Goal: Information Seeking & Learning: Learn about a topic

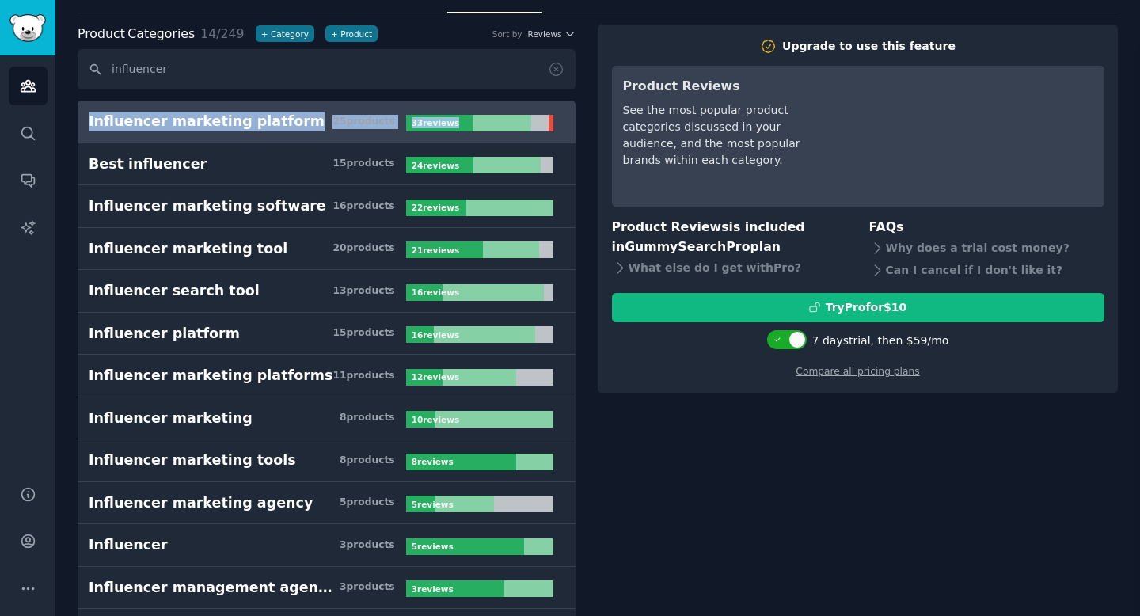
scroll to position [85, 0]
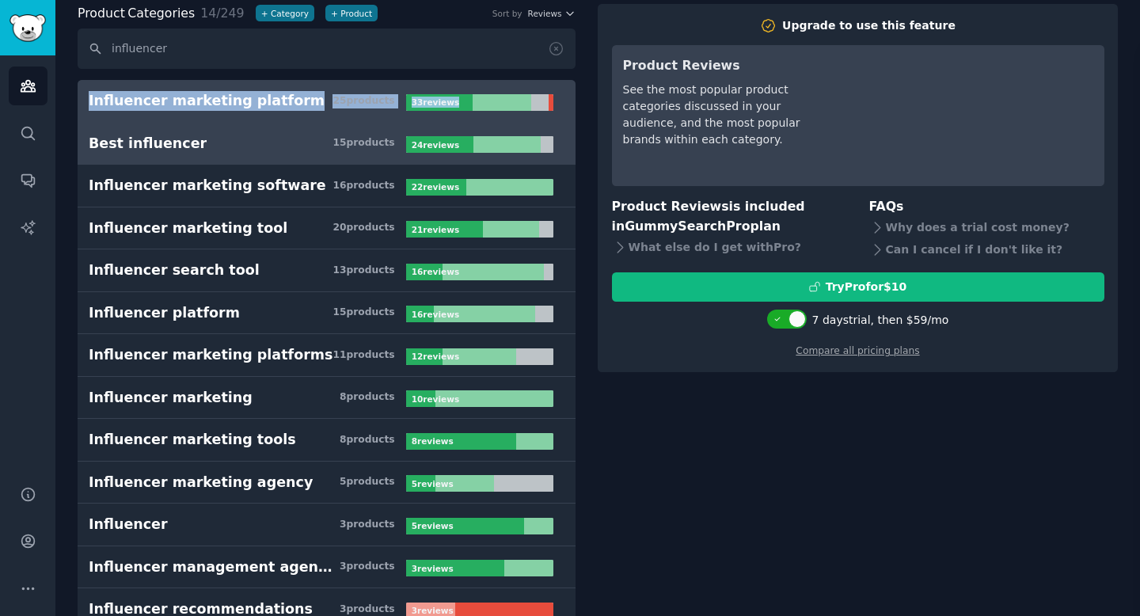
click at [171, 139] on div "Best influencer" at bounding box center [148, 144] width 118 height 20
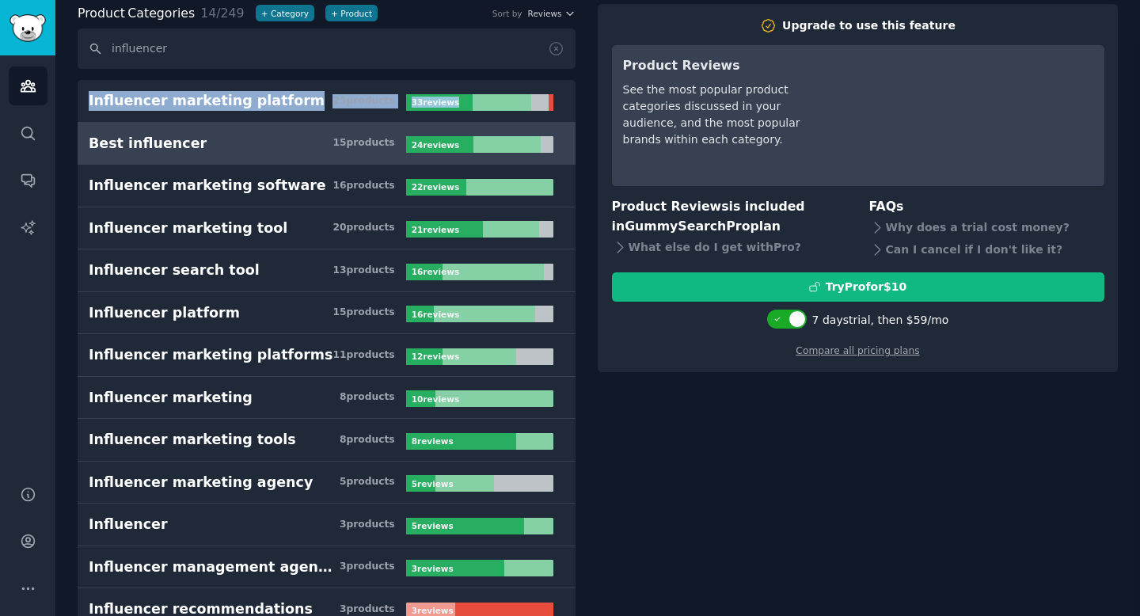
click at [257, 139] on h3 "Best influencer 15 product s" at bounding box center [247, 144] width 317 height 20
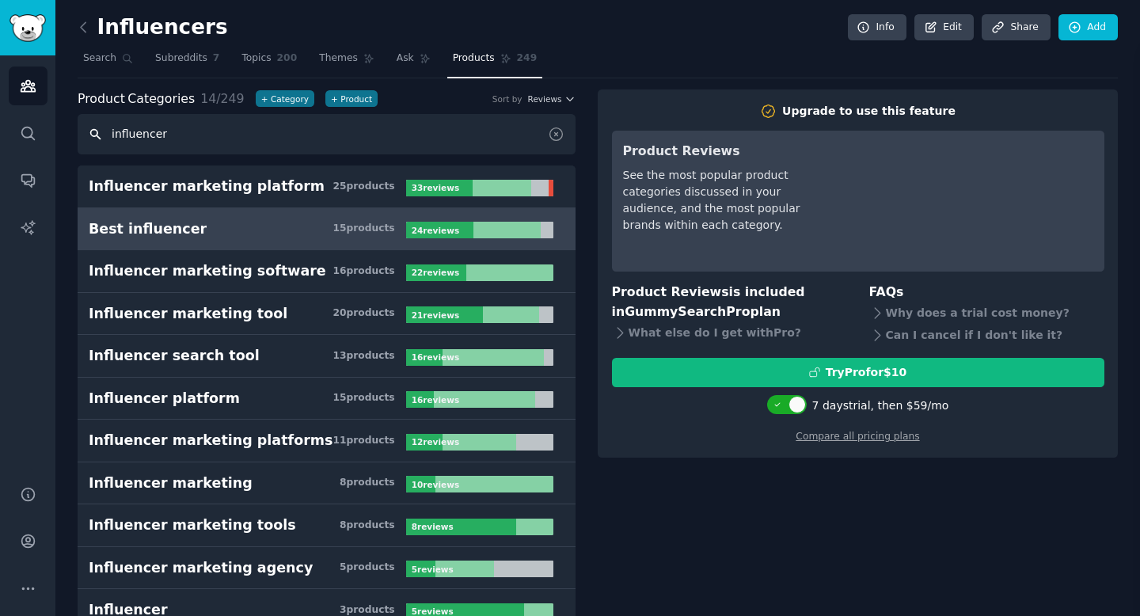
click at [433, 141] on input "influencer" at bounding box center [327, 134] width 498 height 40
click at [180, 56] on span "Subreddits" at bounding box center [181, 58] width 52 height 14
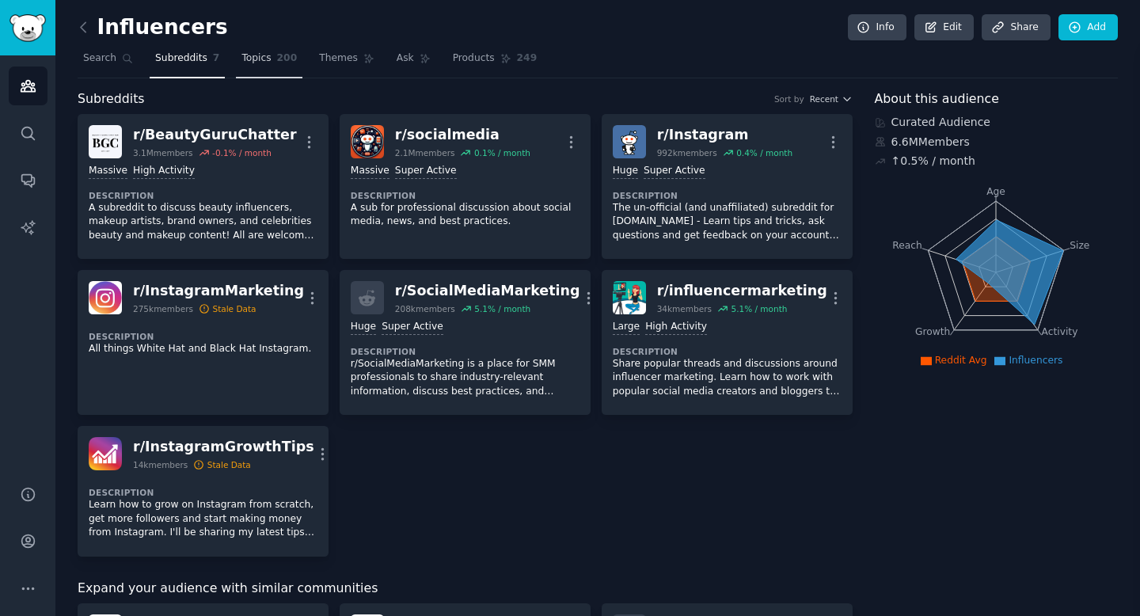
click at [252, 56] on span "Topics" at bounding box center [255, 58] width 29 height 14
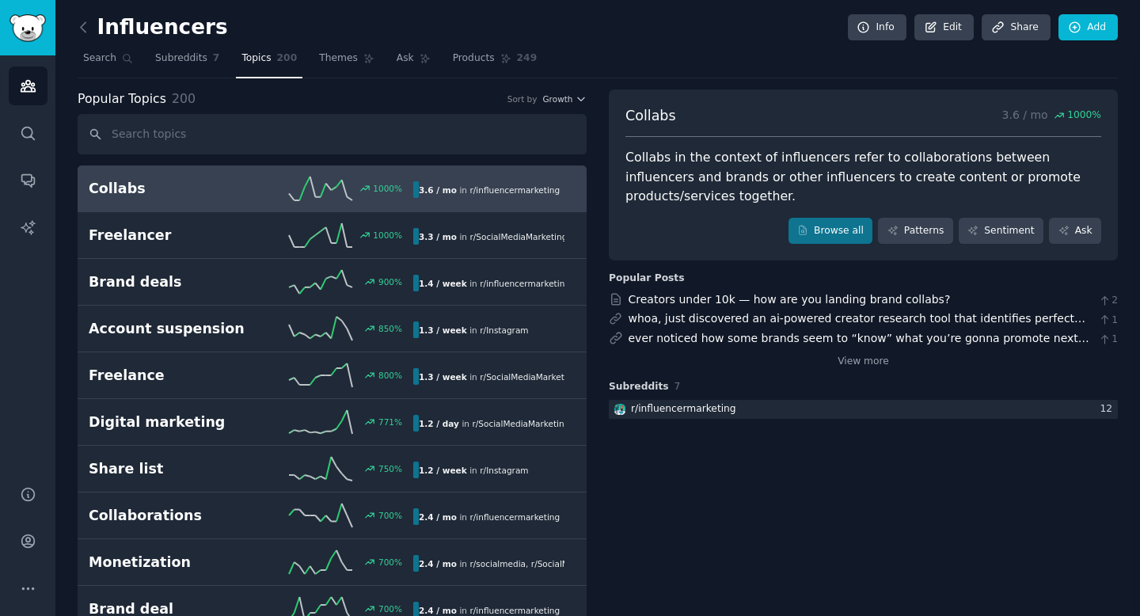
click at [553, 93] on div "Popular Topics 200 Sort by Growth" at bounding box center [332, 99] width 509 height 20
click at [556, 100] on span "Growth" at bounding box center [557, 98] width 30 height 11
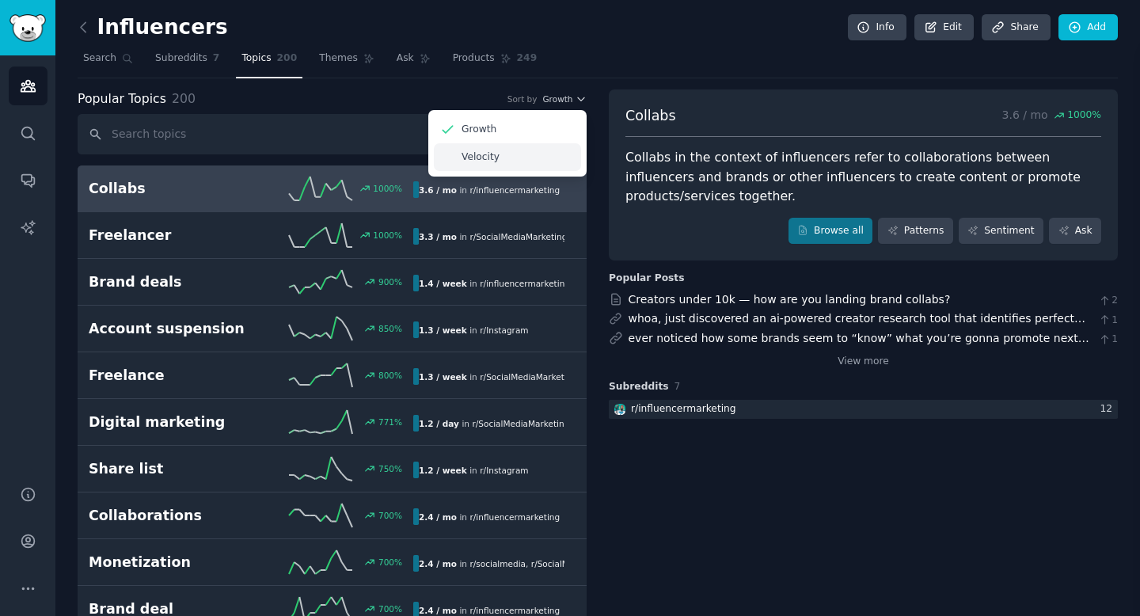
click at [473, 157] on p "Velocity" at bounding box center [480, 157] width 38 height 14
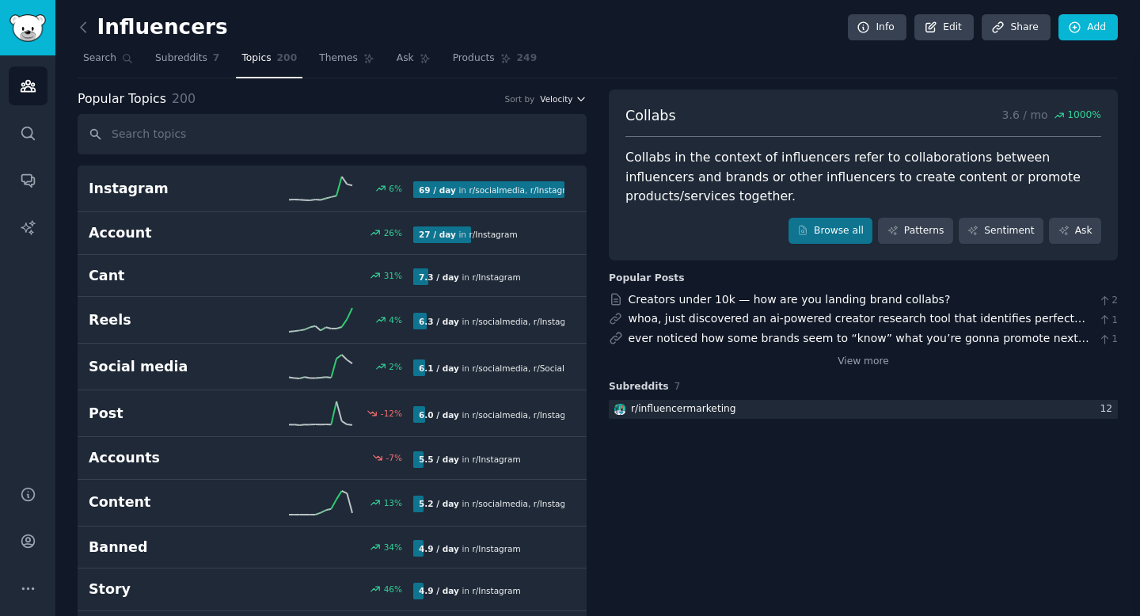
click at [555, 97] on span "Velocity" at bounding box center [556, 98] width 32 height 11
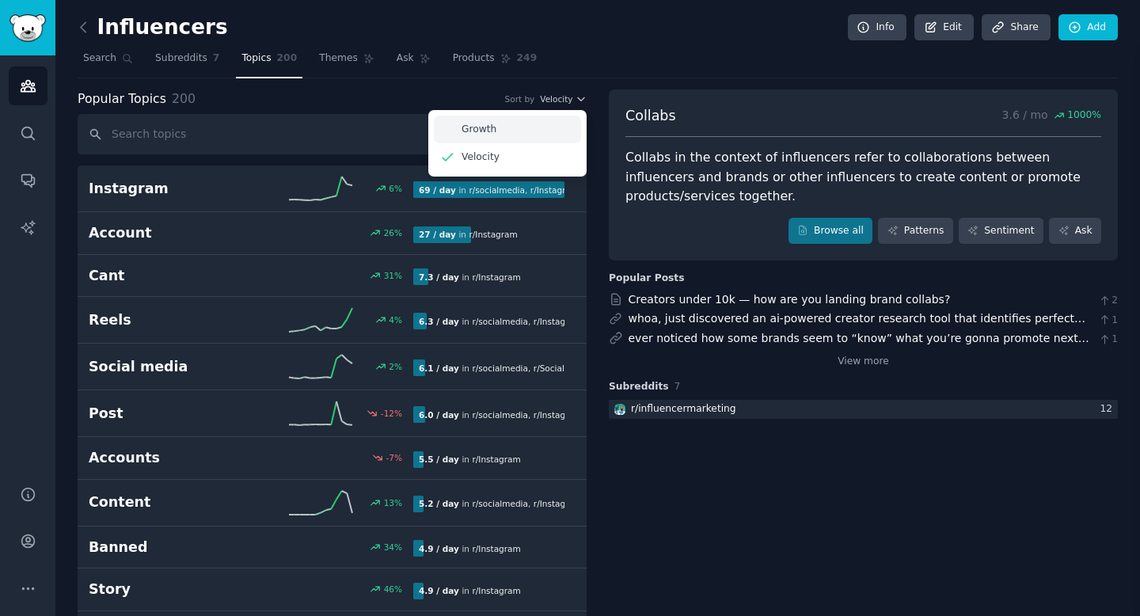
click at [511, 131] on div "Growth" at bounding box center [507, 130] width 147 height 28
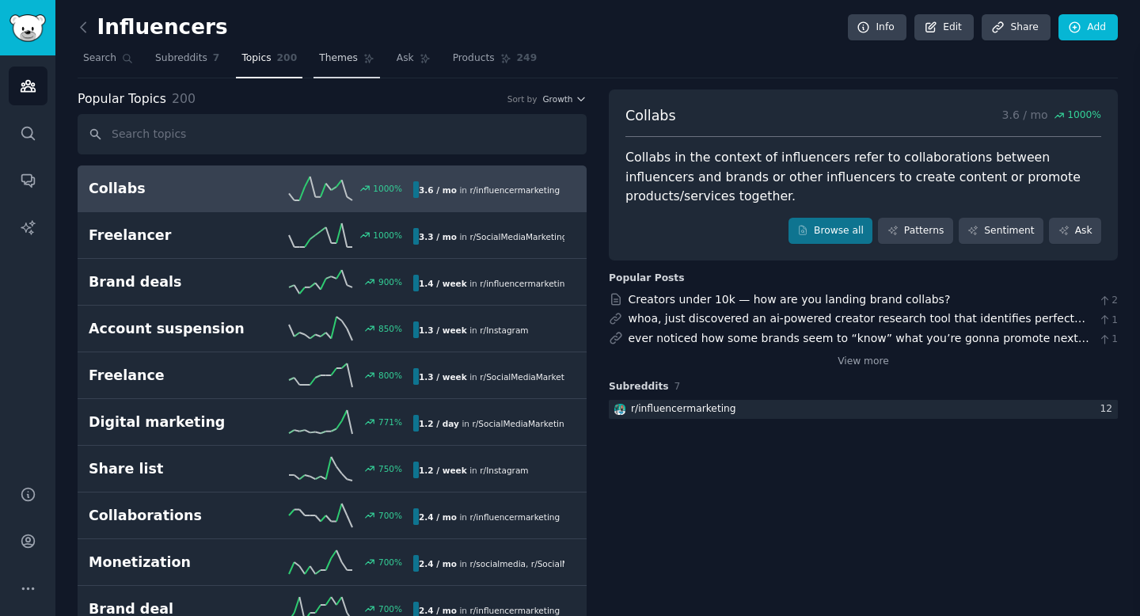
click at [339, 61] on span "Themes" at bounding box center [338, 58] width 39 height 14
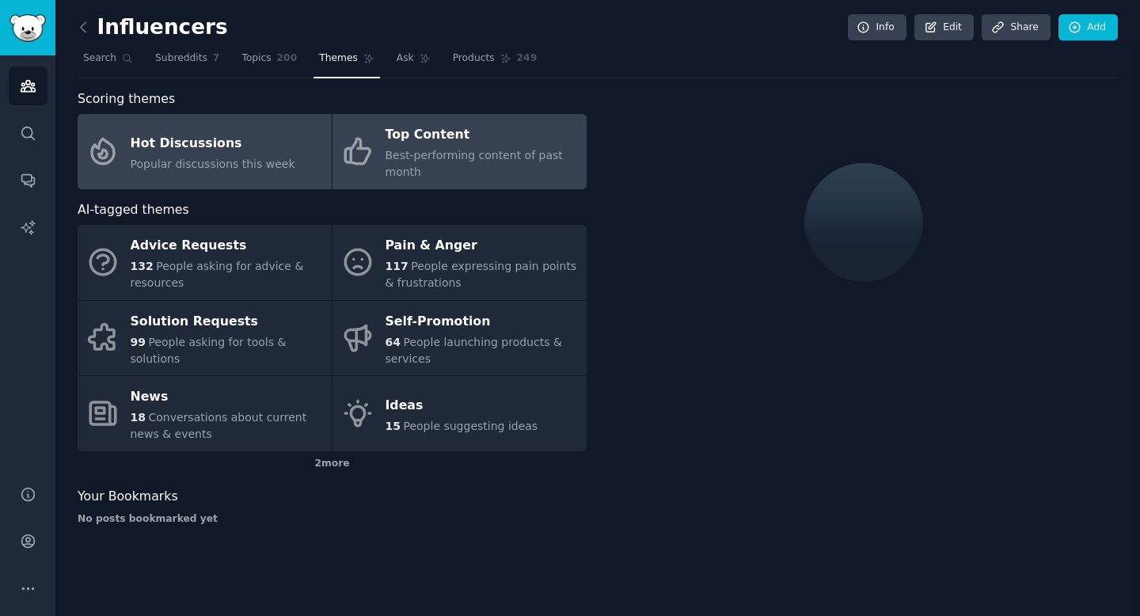
click at [418, 152] on span "Best-performing content of past month" at bounding box center [473, 163] width 177 height 29
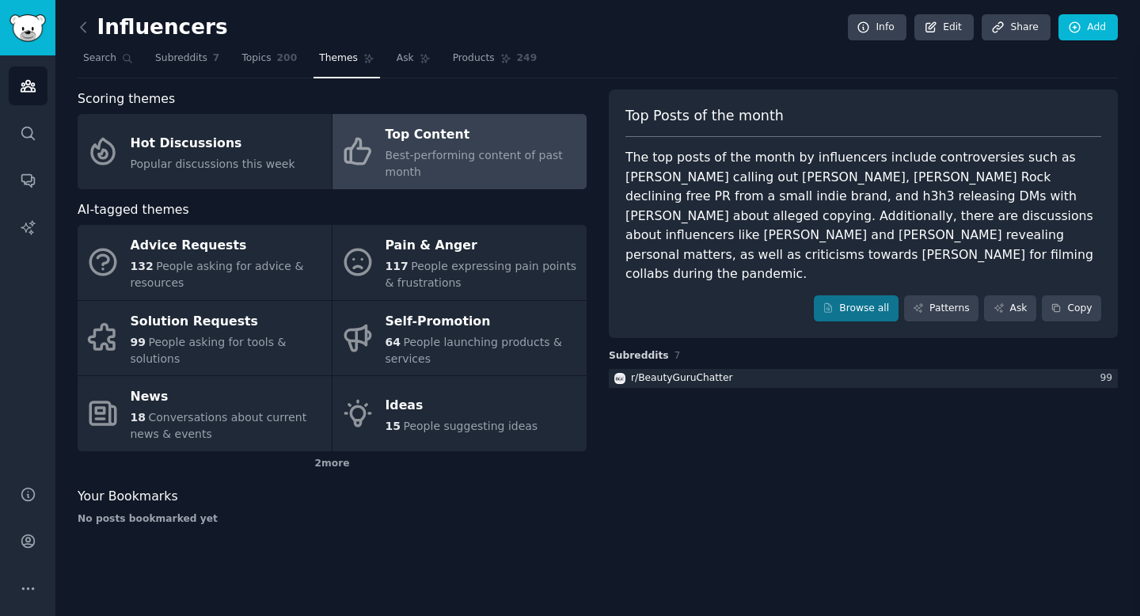
click at [458, 156] on span "Best-performing content of past month" at bounding box center [473, 163] width 177 height 29
click at [944, 295] on link "Patterns" at bounding box center [941, 308] width 74 height 27
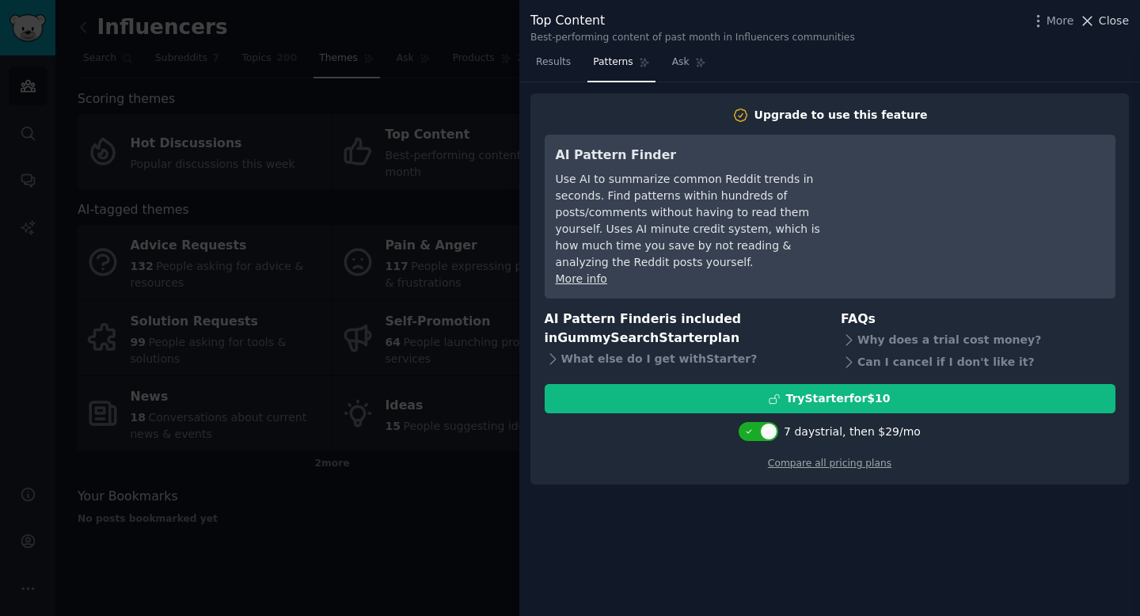
click at [1112, 13] on span "Close" at bounding box center [1114, 21] width 30 height 17
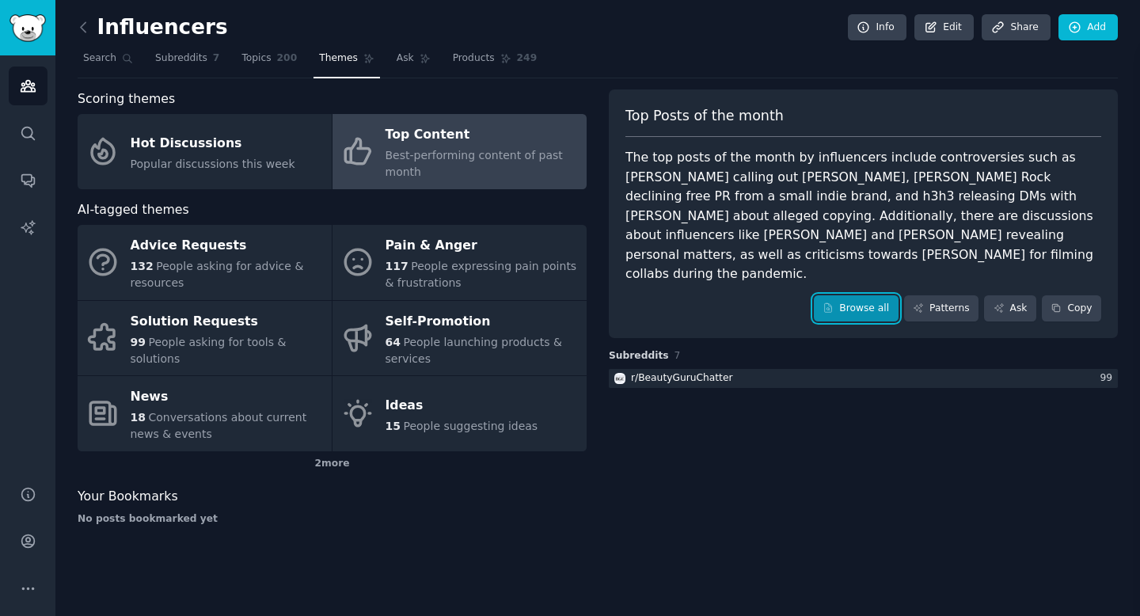
click at [864, 295] on link "Browse all" at bounding box center [856, 308] width 85 height 27
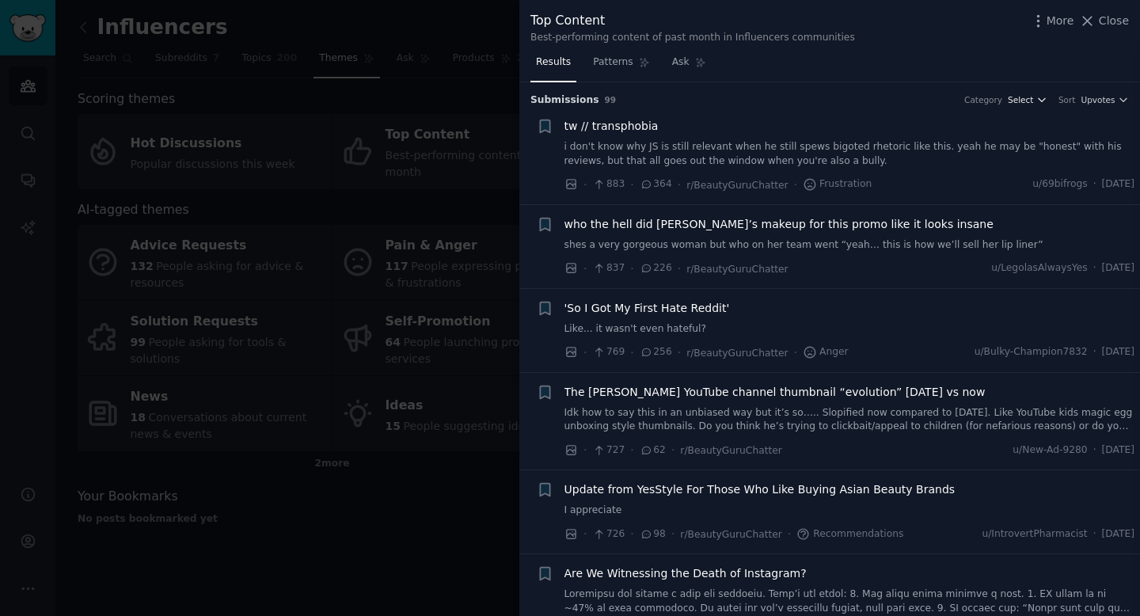
click at [1020, 101] on span "Select" at bounding box center [1020, 99] width 25 height 11
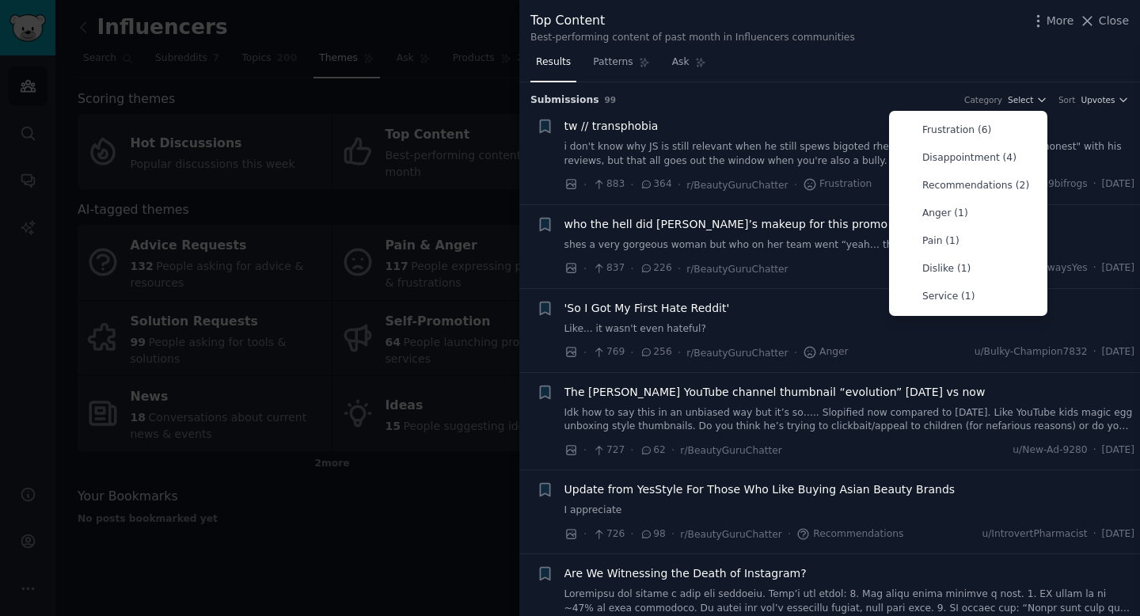
click at [866, 101] on h3 "Submission s 99 Category Select Frustration (6) Disappointment (4) Recommendati…" at bounding box center [829, 100] width 598 height 14
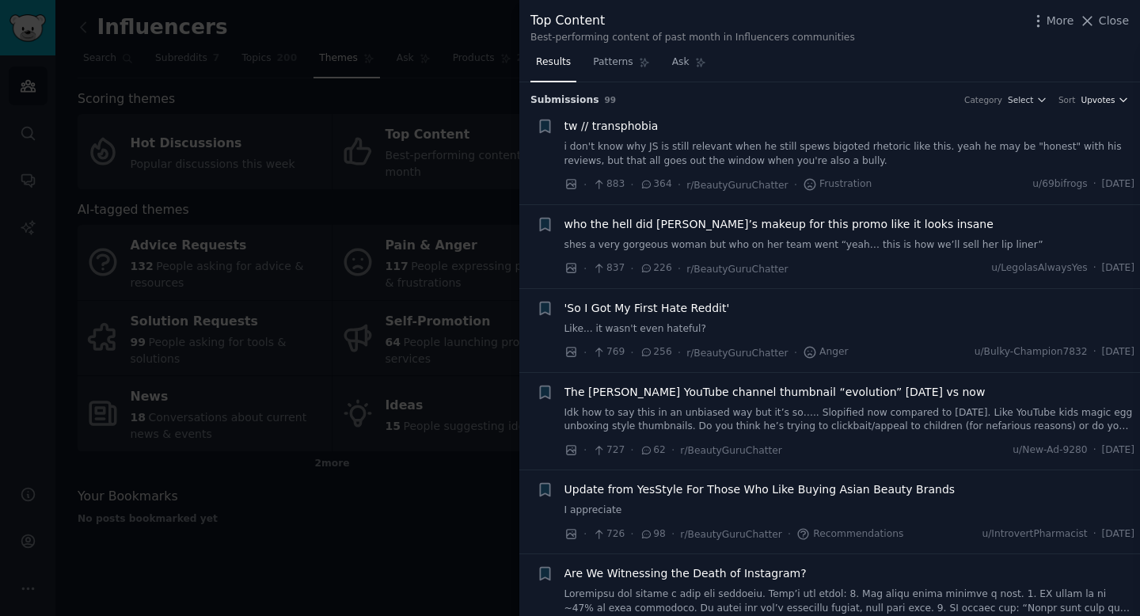
click at [1102, 96] on span "Upvotes" at bounding box center [1097, 99] width 34 height 11
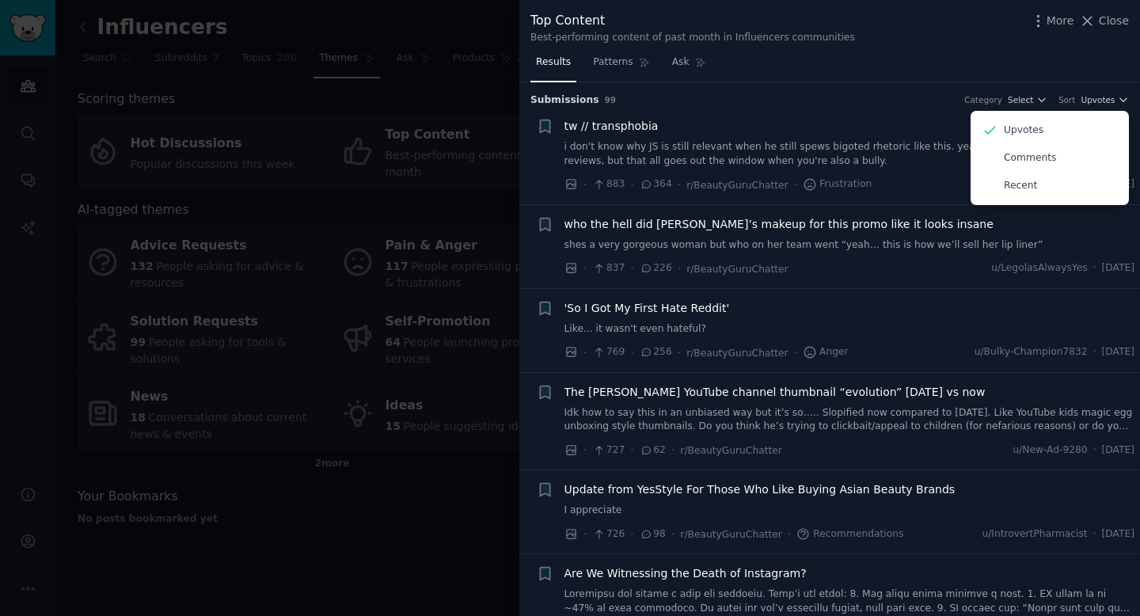
click at [785, 136] on div "tw // transphobia i don't know why JS is still relevant when he still spews big…" at bounding box center [849, 143] width 571 height 50
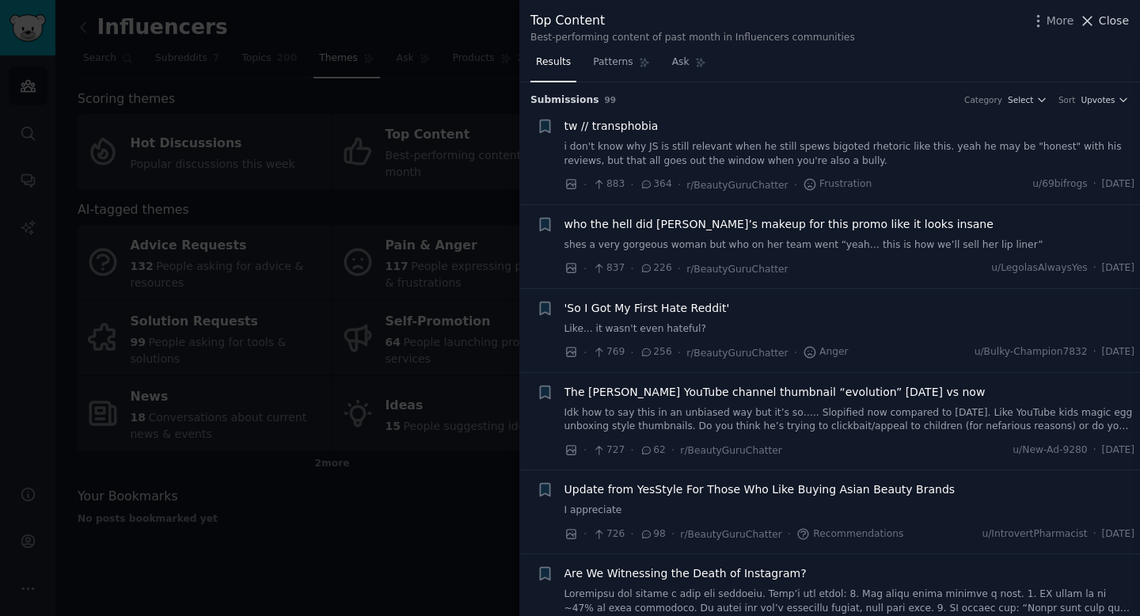
click at [1092, 25] on icon at bounding box center [1088, 21] width 9 height 9
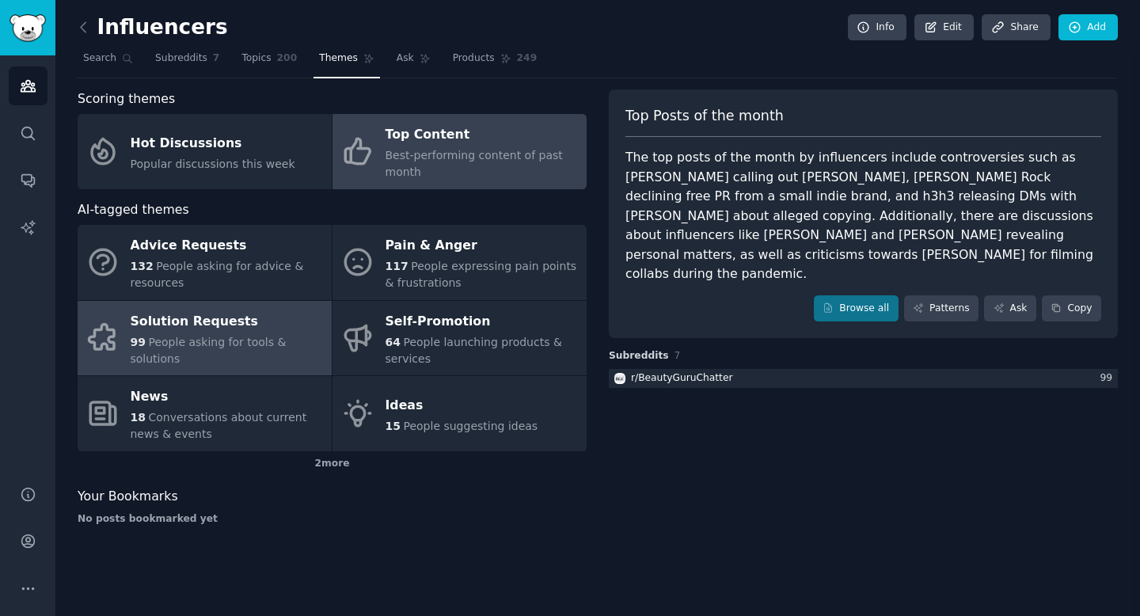
click at [193, 336] on span "People asking for tools & solutions" at bounding box center [209, 350] width 156 height 29
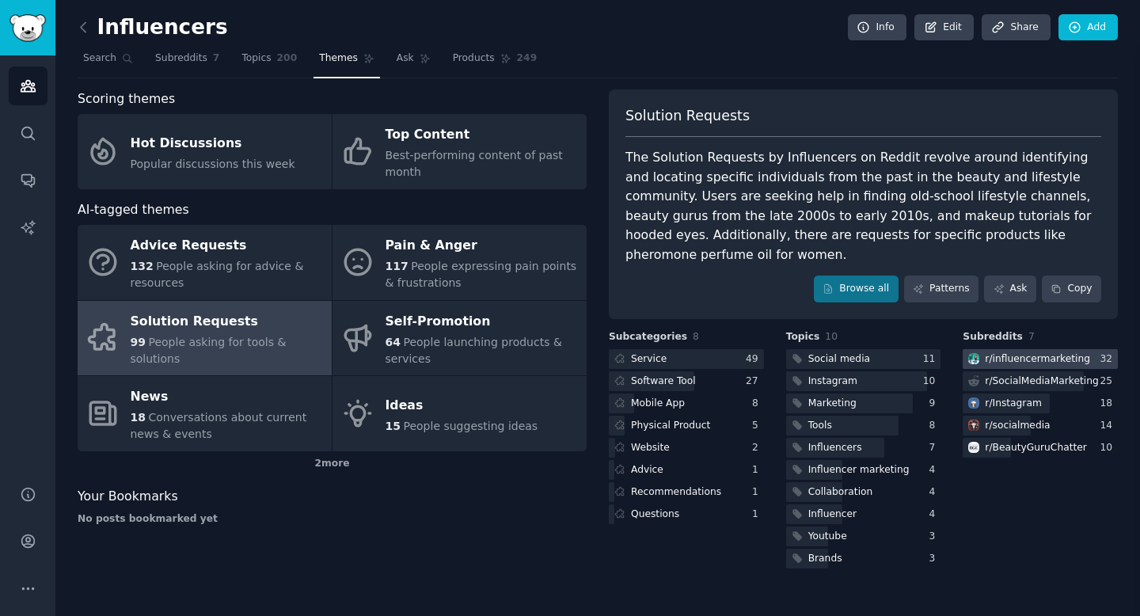
click at [1048, 352] on div "r/ influencermarketing" at bounding box center [1037, 359] width 105 height 14
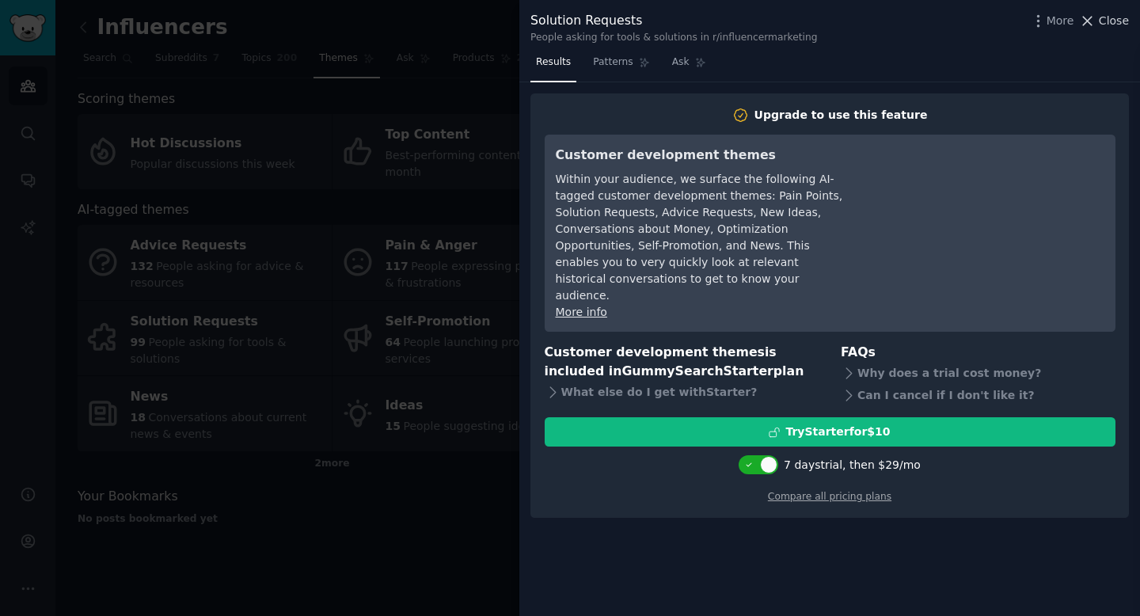
click at [1119, 13] on span "Close" at bounding box center [1114, 21] width 30 height 17
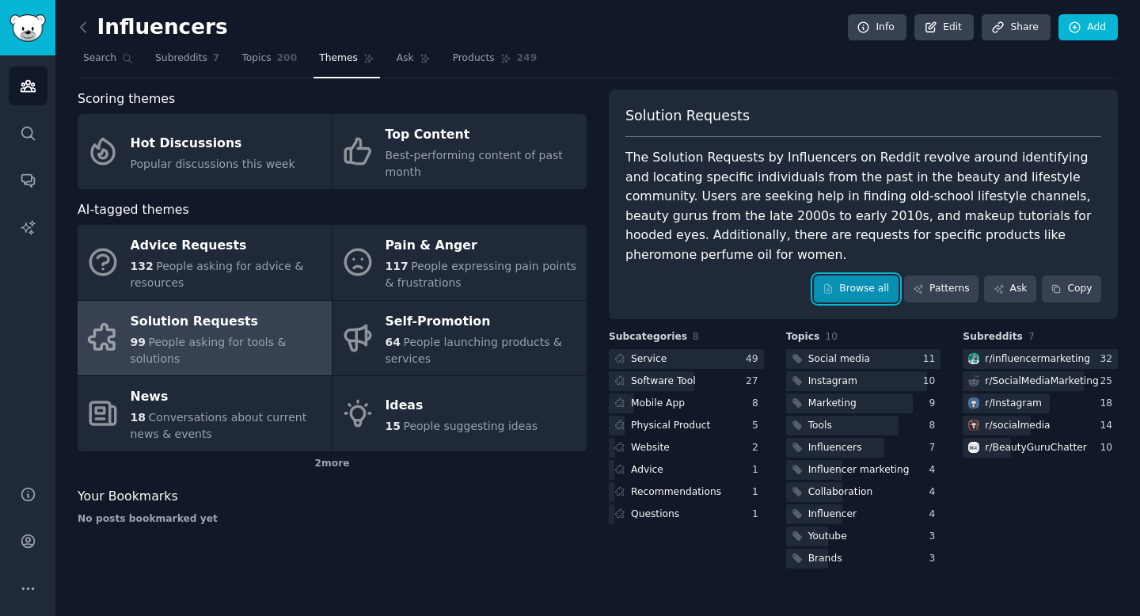
click at [859, 275] on link "Browse all" at bounding box center [856, 288] width 85 height 27
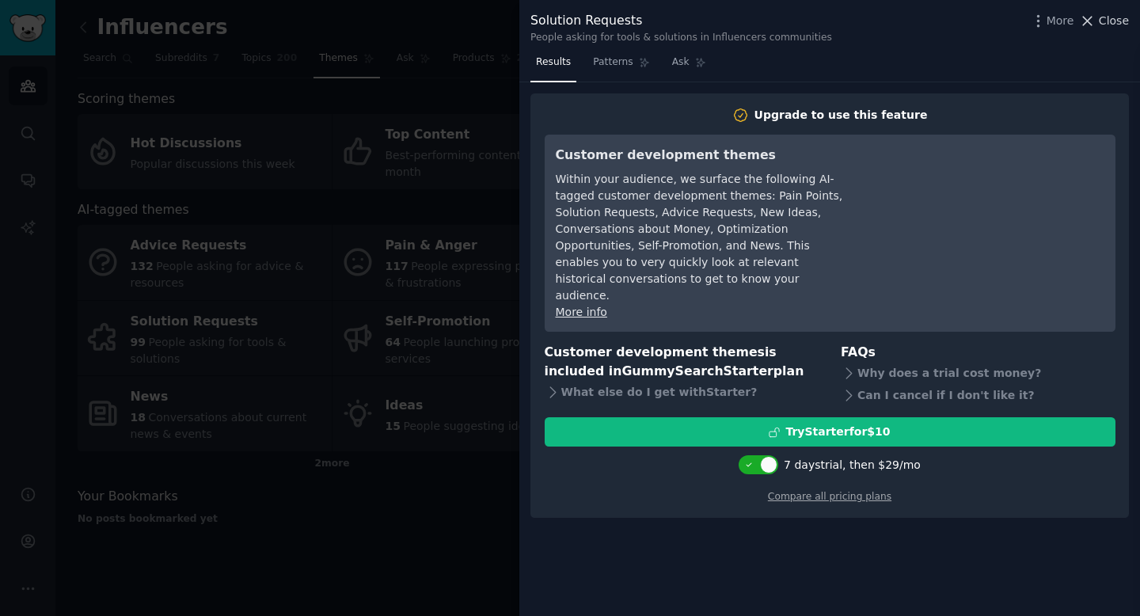
click at [1111, 25] on span "Close" at bounding box center [1114, 21] width 30 height 17
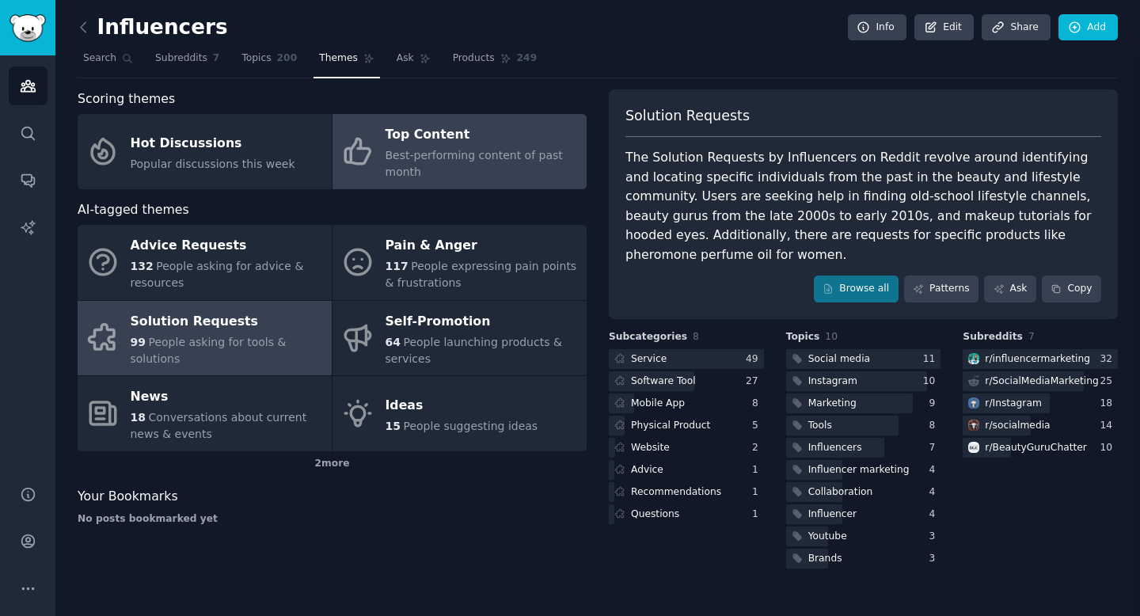
click at [406, 167] on span "Best-performing content of past month" at bounding box center [473, 163] width 177 height 29
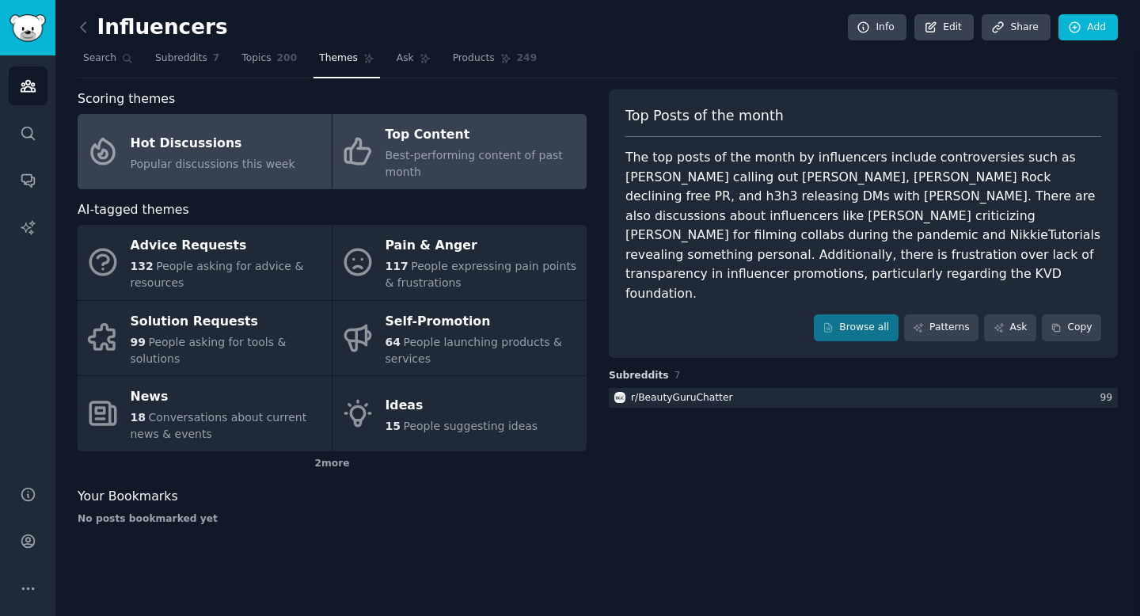
click at [172, 139] on div "Hot Discussions" at bounding box center [213, 143] width 165 height 25
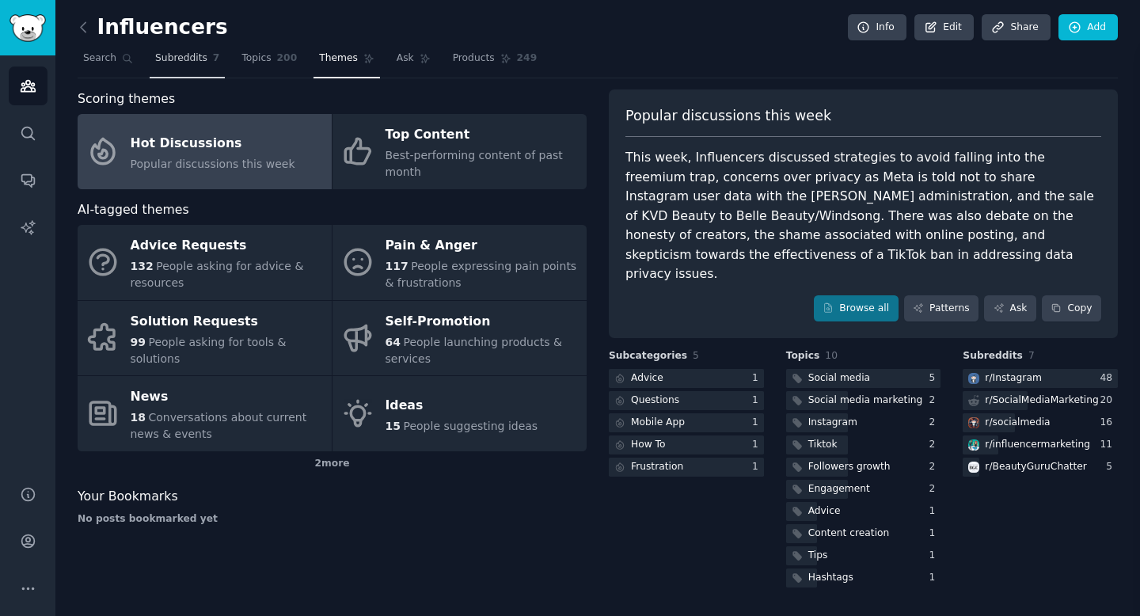
click at [175, 59] on span "Subreddits" at bounding box center [181, 58] width 52 height 14
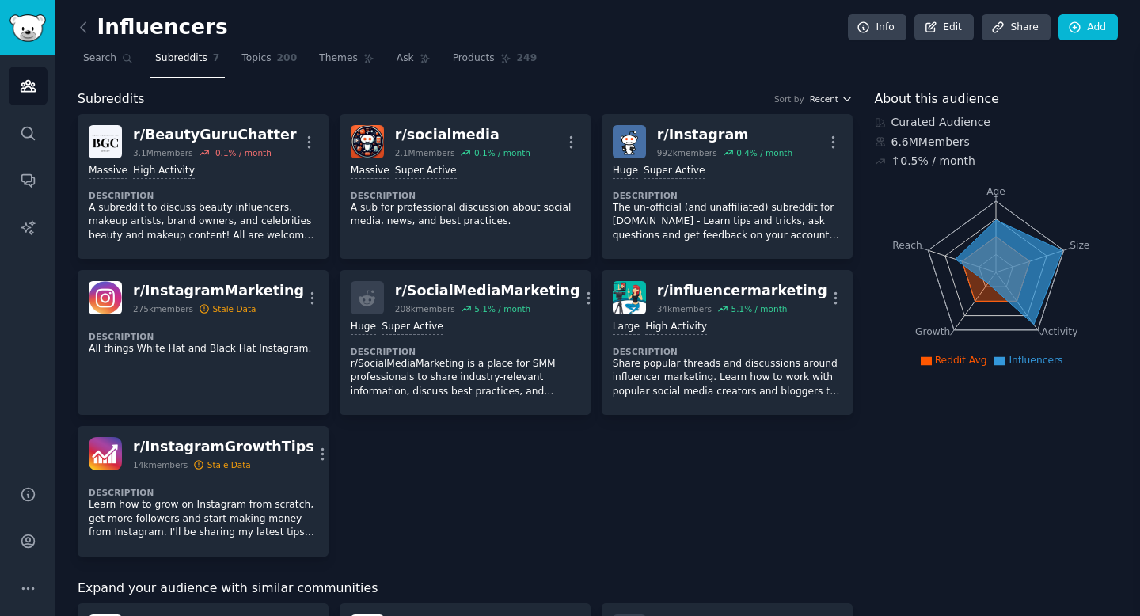
click at [815, 100] on span "Recent" at bounding box center [824, 98] width 28 height 11
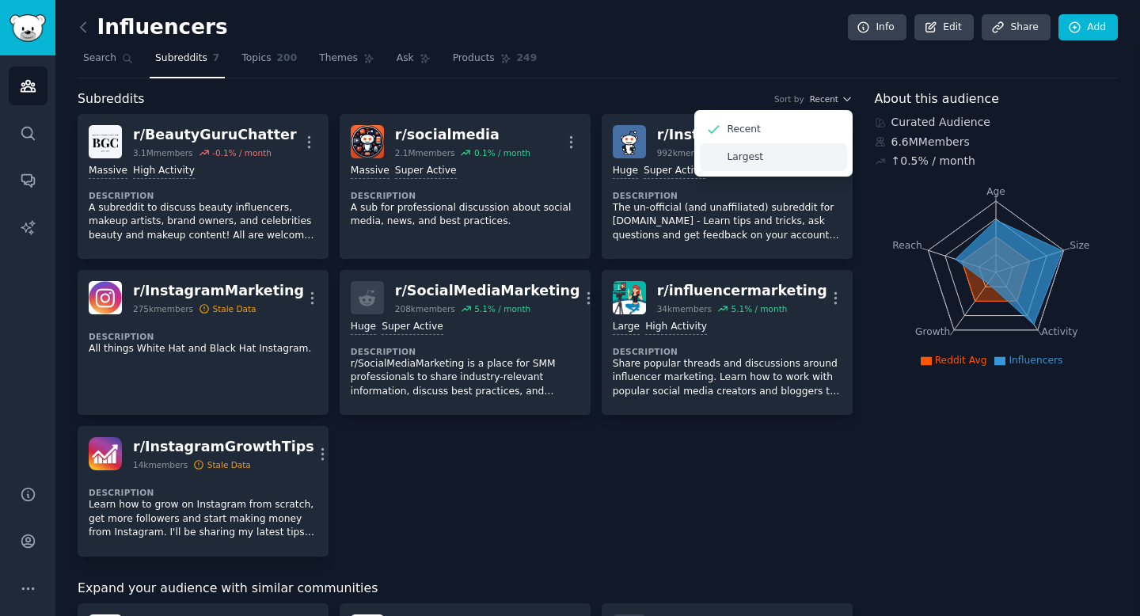
click at [757, 158] on p "Largest" at bounding box center [745, 157] width 36 height 14
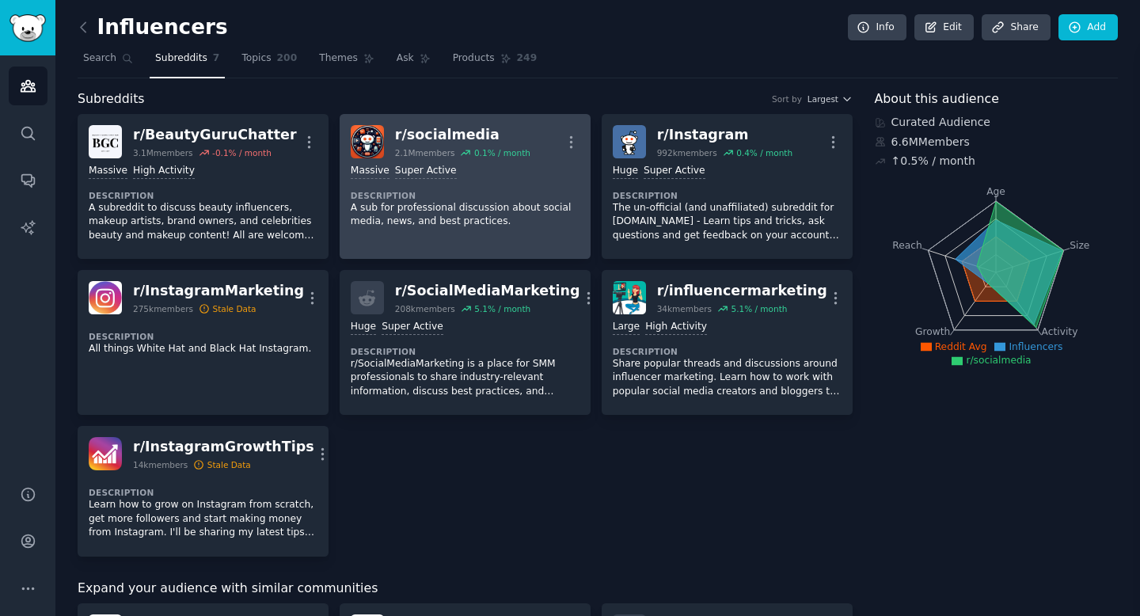
click at [454, 179] on div ">= 95th percentile for submissions / day Massive Super Active Description A sub…" at bounding box center [465, 196] width 229 height 76
click at [570, 142] on icon "button" at bounding box center [571, 141] width 2 height 11
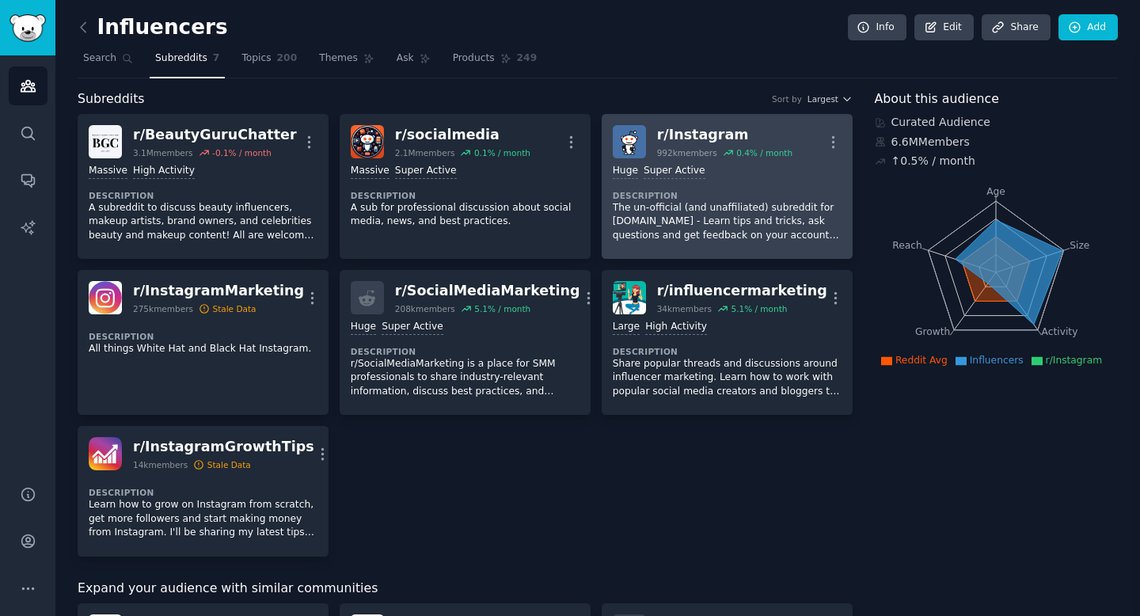
drag, startPoint x: 513, startPoint y: 29, endPoint x: 614, endPoint y: 122, distance: 137.3
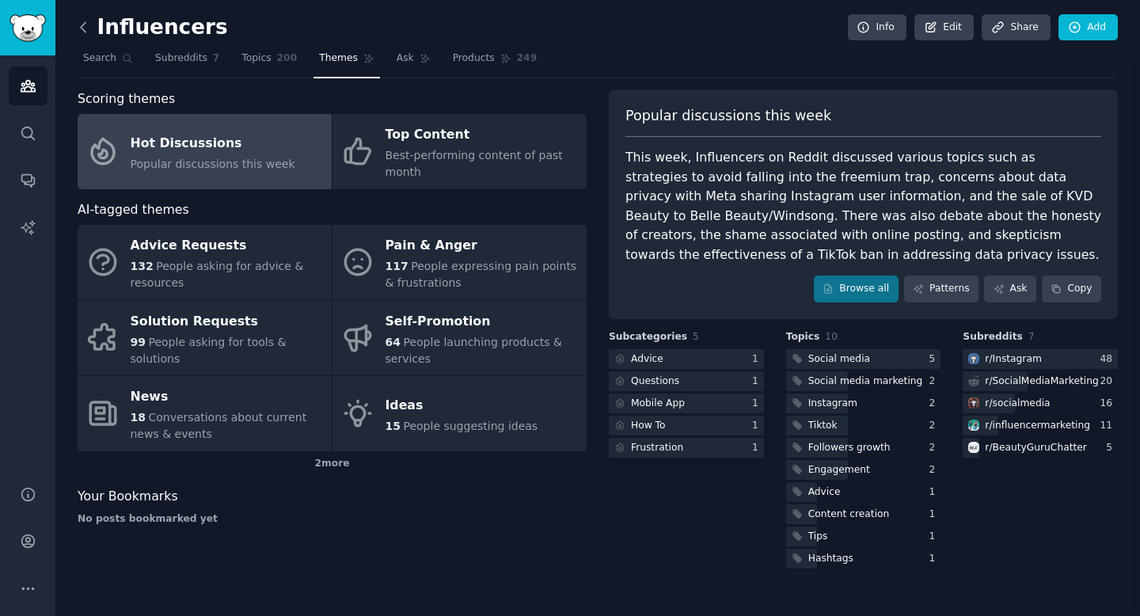
click at [82, 27] on icon at bounding box center [83, 27] width 17 height 17
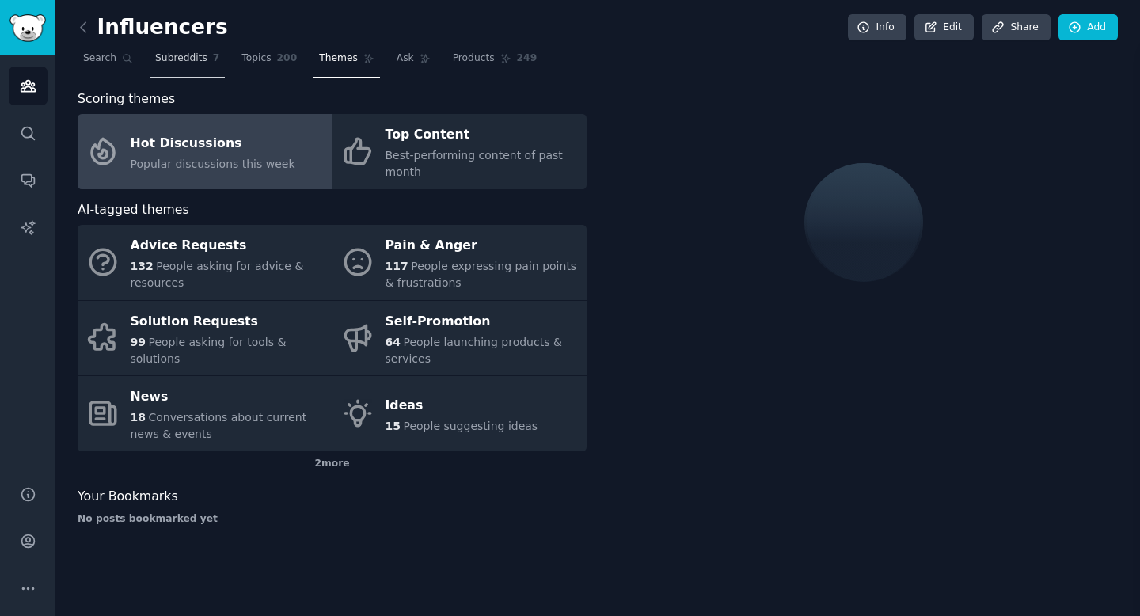
click at [165, 66] on link "Subreddits 7" at bounding box center [187, 62] width 75 height 32
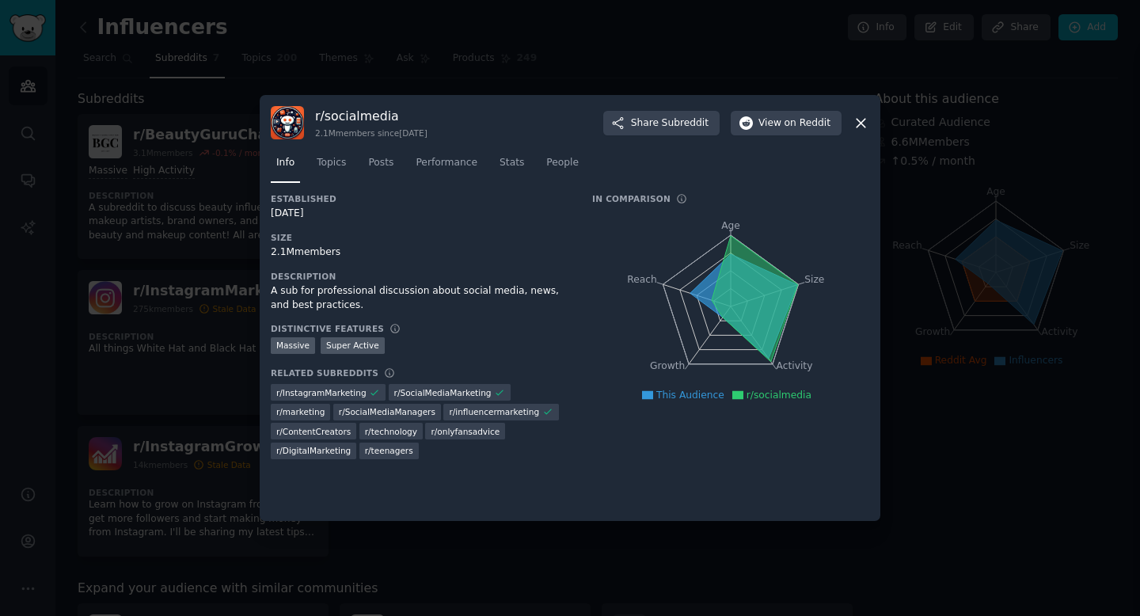
click at [858, 125] on icon at bounding box center [860, 123] width 9 height 9
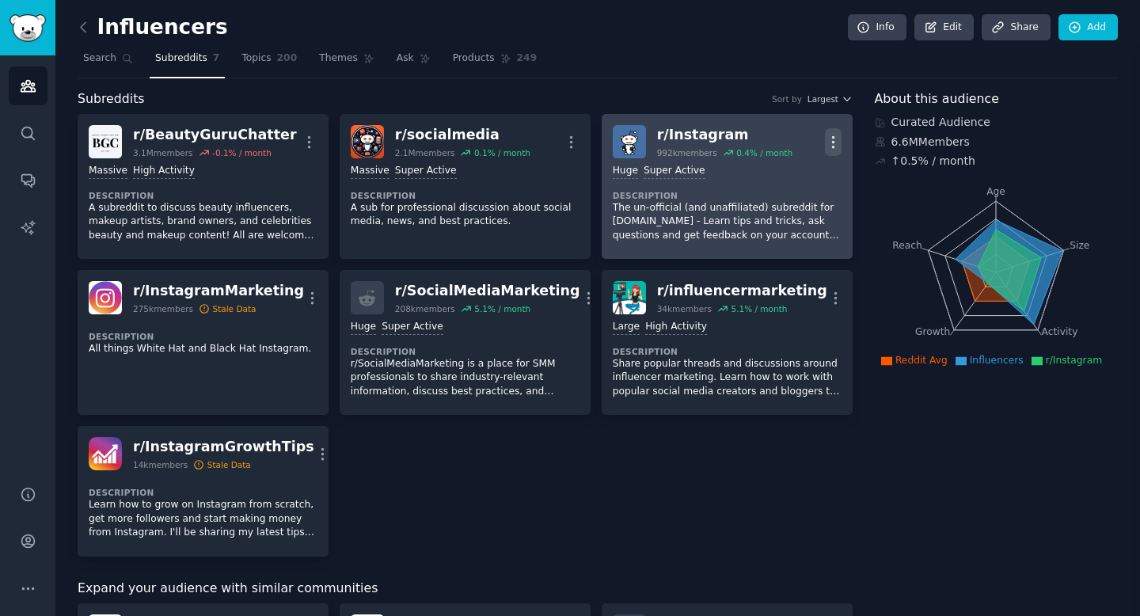
click at [834, 148] on icon "button" at bounding box center [833, 142] width 17 height 17
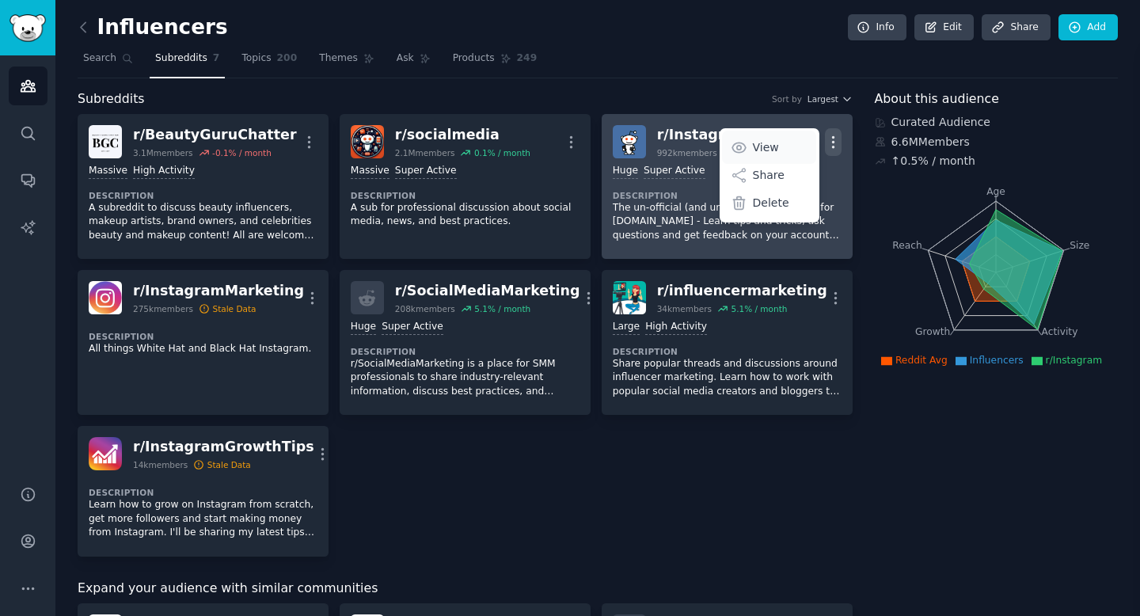
click at [769, 146] on p "View" at bounding box center [766, 147] width 26 height 17
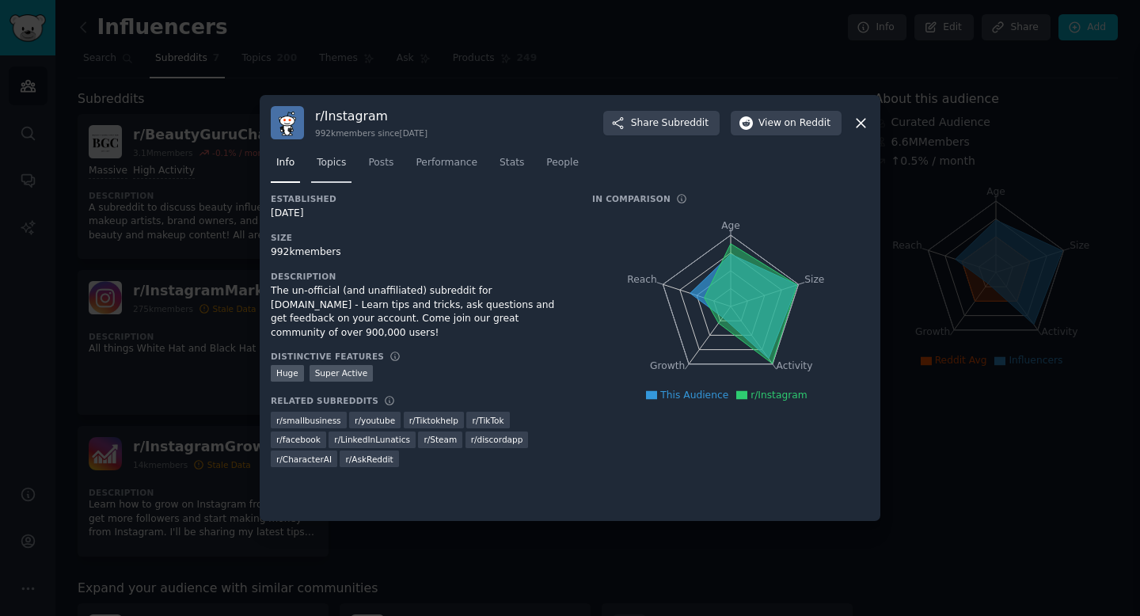
click at [332, 165] on span "Topics" at bounding box center [331, 163] width 29 height 14
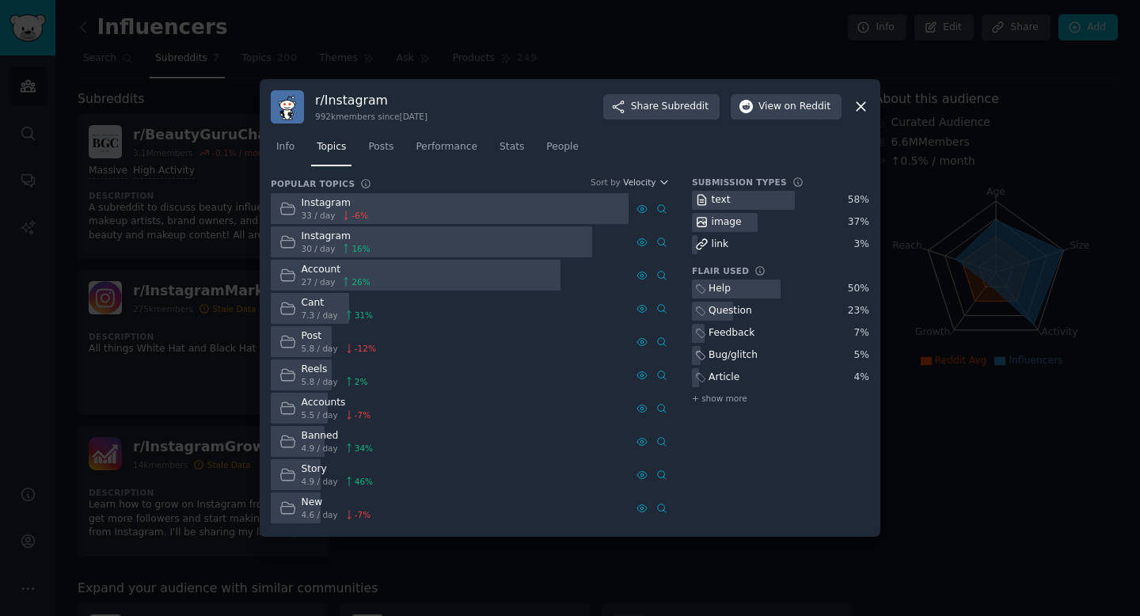
click at [730, 286] on div "Help" at bounding box center [712, 289] width 41 height 20
click at [508, 151] on span "Stats" at bounding box center [511, 147] width 25 height 14
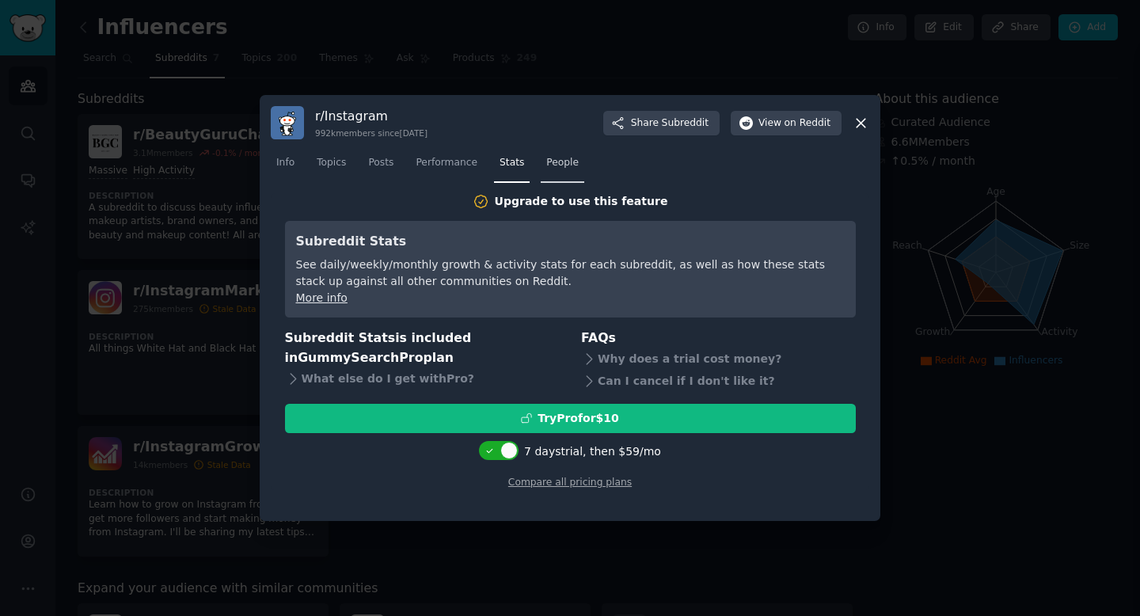
click at [547, 163] on span "People" at bounding box center [562, 163] width 32 height 14
click at [514, 165] on span "Stats" at bounding box center [511, 163] width 25 height 14
click at [458, 160] on span "Performance" at bounding box center [447, 163] width 62 height 14
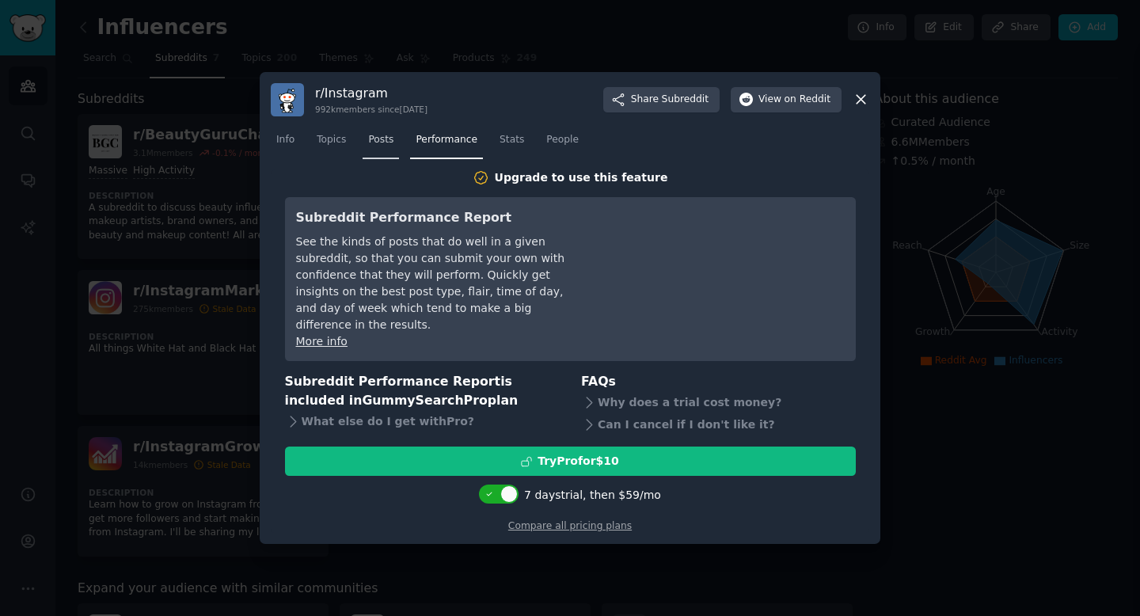
click at [380, 147] on span "Posts" at bounding box center [380, 140] width 25 height 14
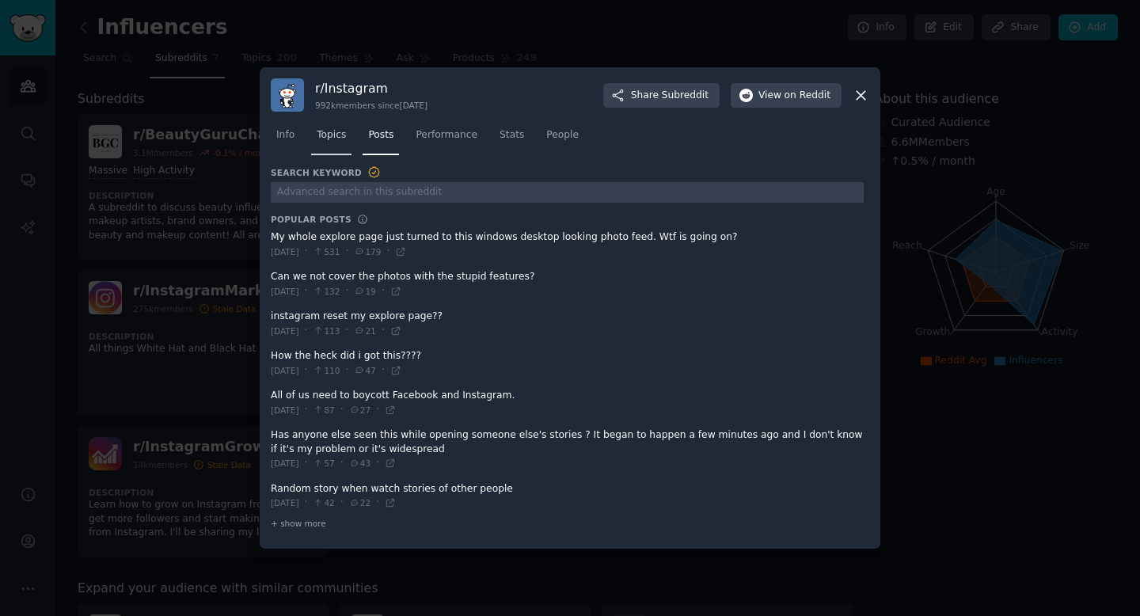
click at [349, 131] on link "Topics" at bounding box center [331, 139] width 40 height 32
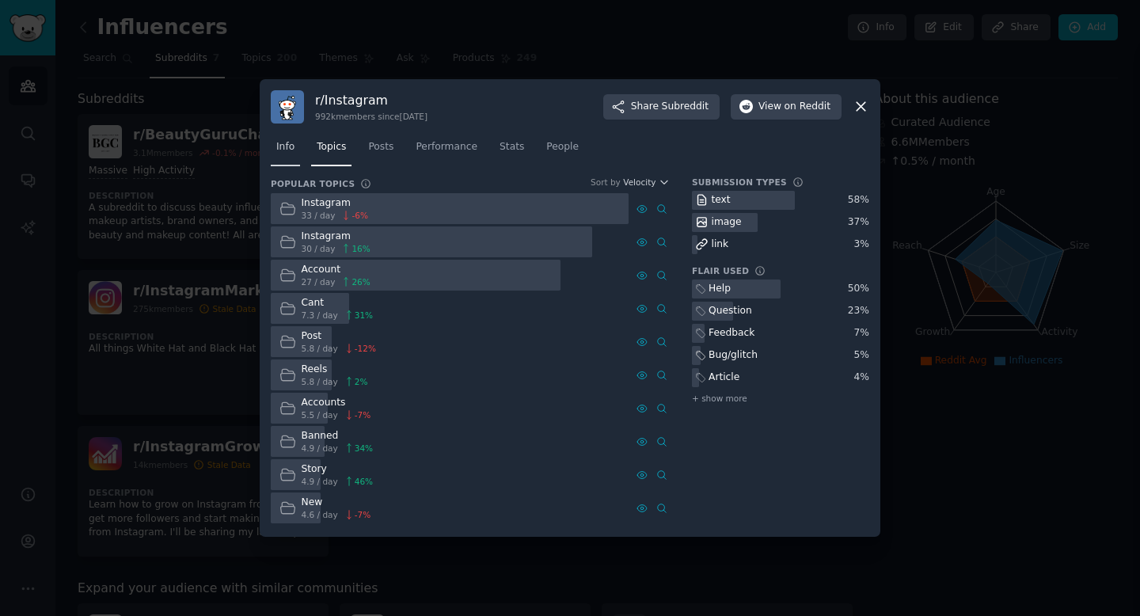
click at [294, 150] on link "Info" at bounding box center [285, 151] width 29 height 32
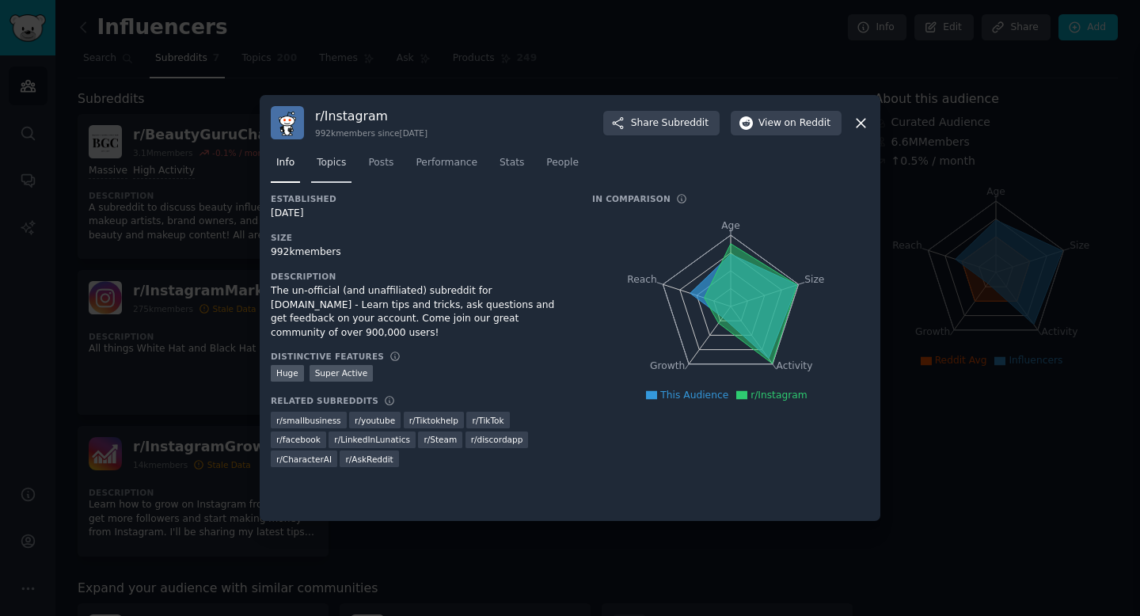
click at [333, 154] on link "Topics" at bounding box center [331, 166] width 40 height 32
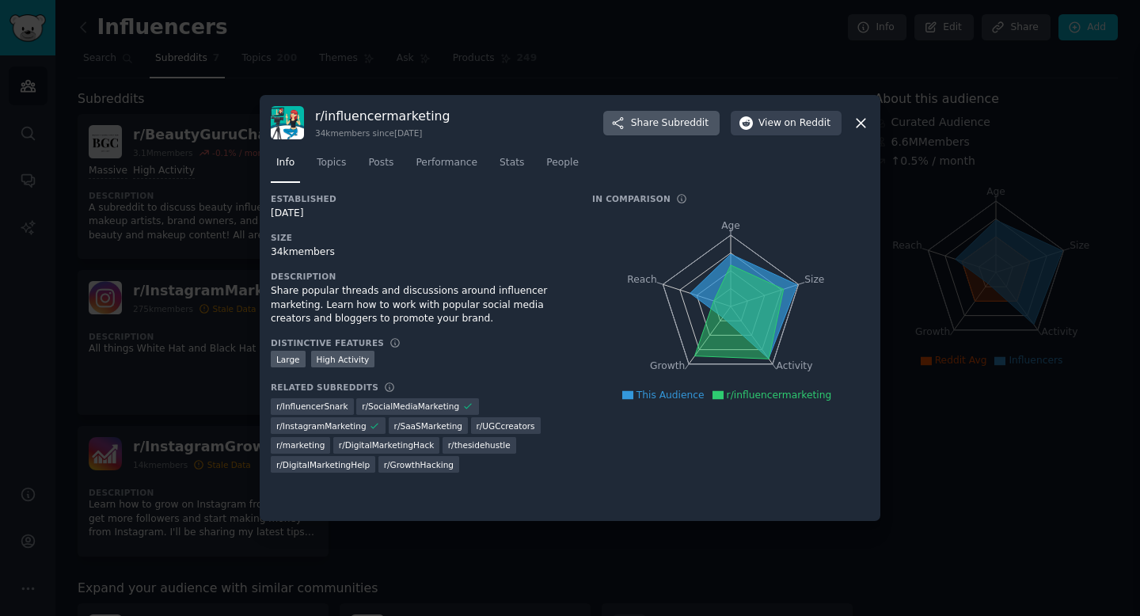
scroll to position [15, 0]
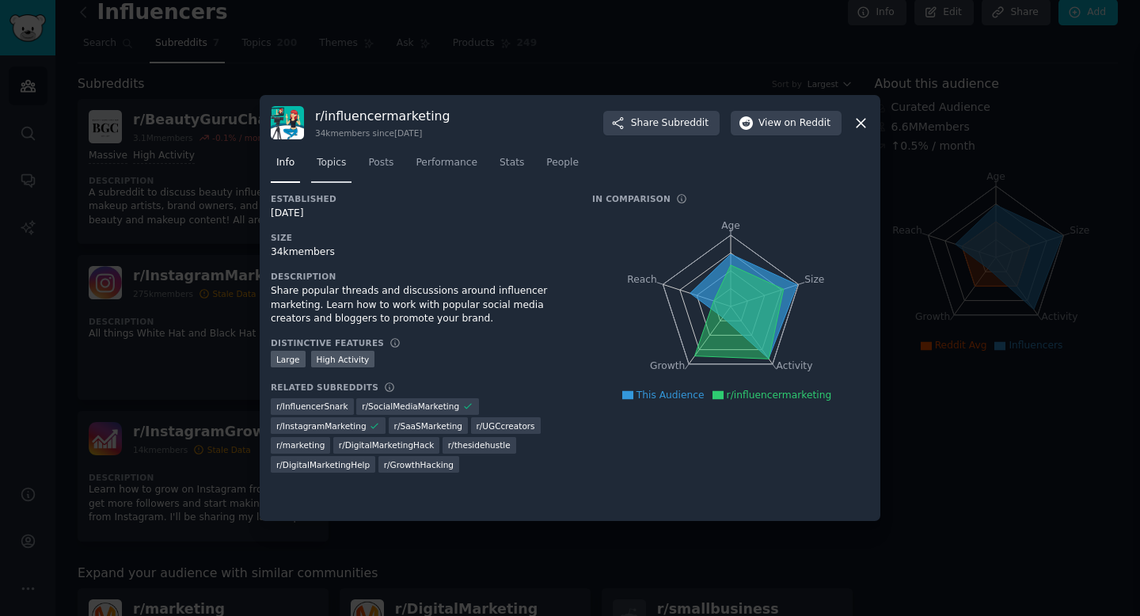
click at [342, 165] on span "Topics" at bounding box center [331, 163] width 29 height 14
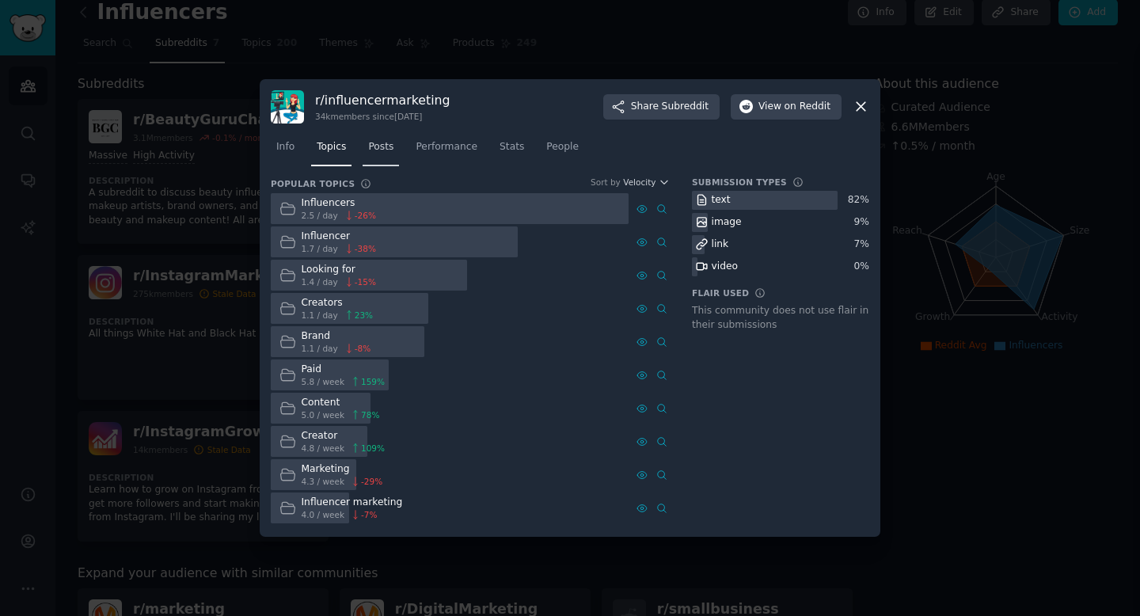
click at [391, 141] on span "Posts" at bounding box center [380, 147] width 25 height 14
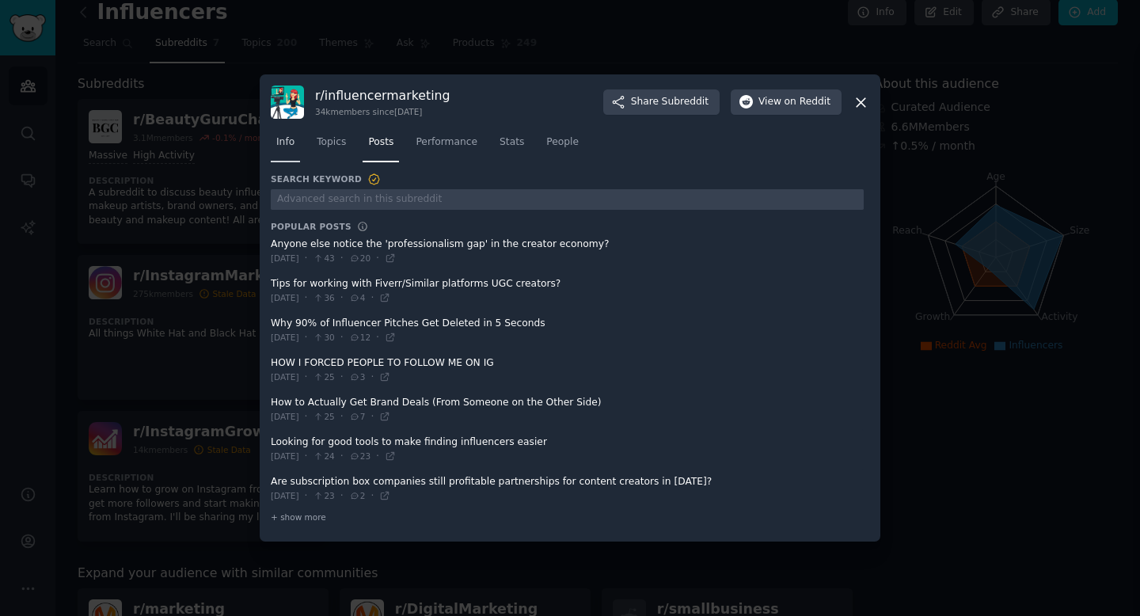
click at [291, 144] on span "Info" at bounding box center [285, 142] width 18 height 14
